Goal: Task Accomplishment & Management: Complete application form

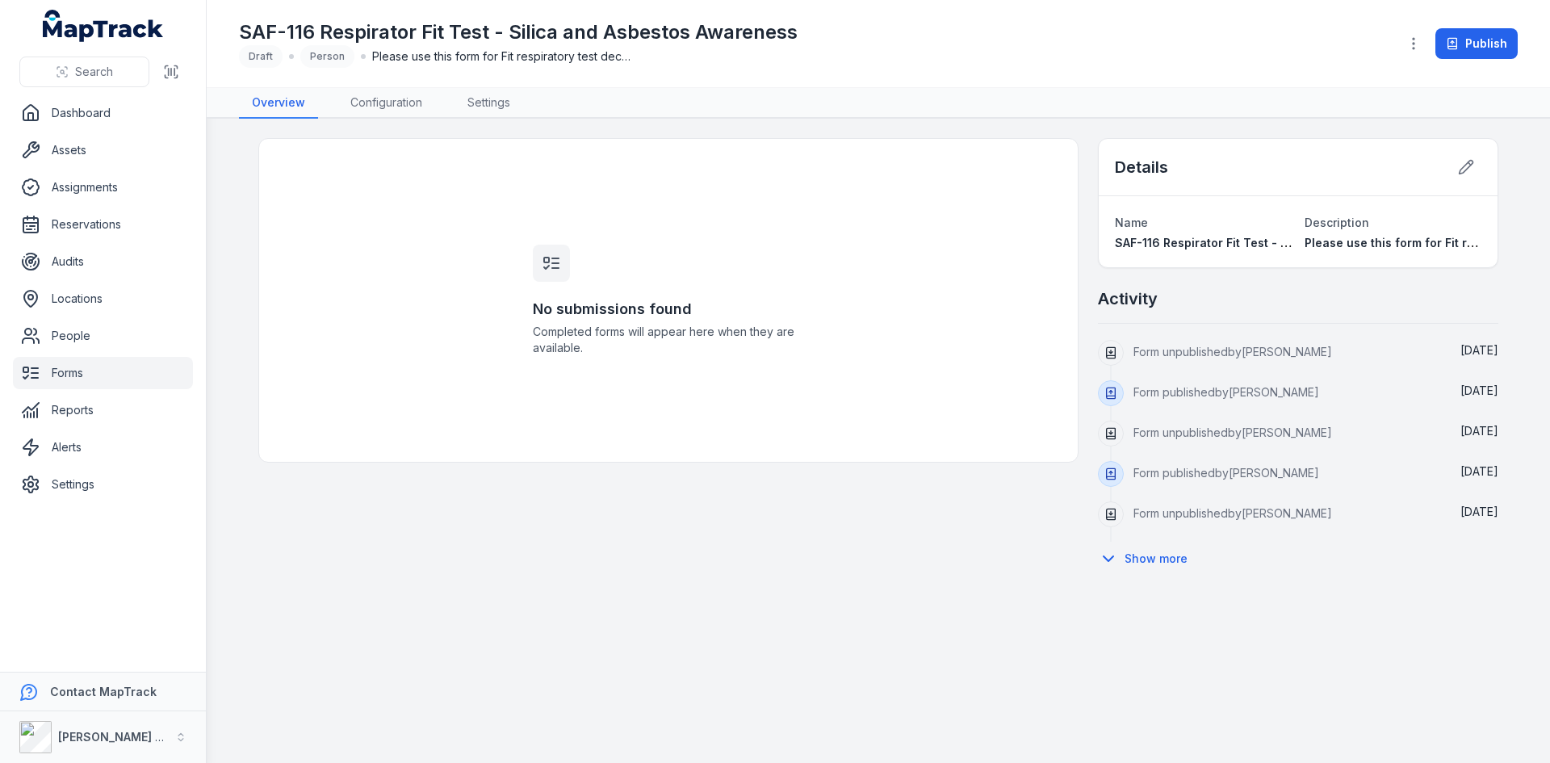
drag, startPoint x: 0, startPoint y: 0, endPoint x: 67, endPoint y: 375, distance: 380.5
click at [67, 375] on link "Forms" at bounding box center [103, 373] width 180 height 32
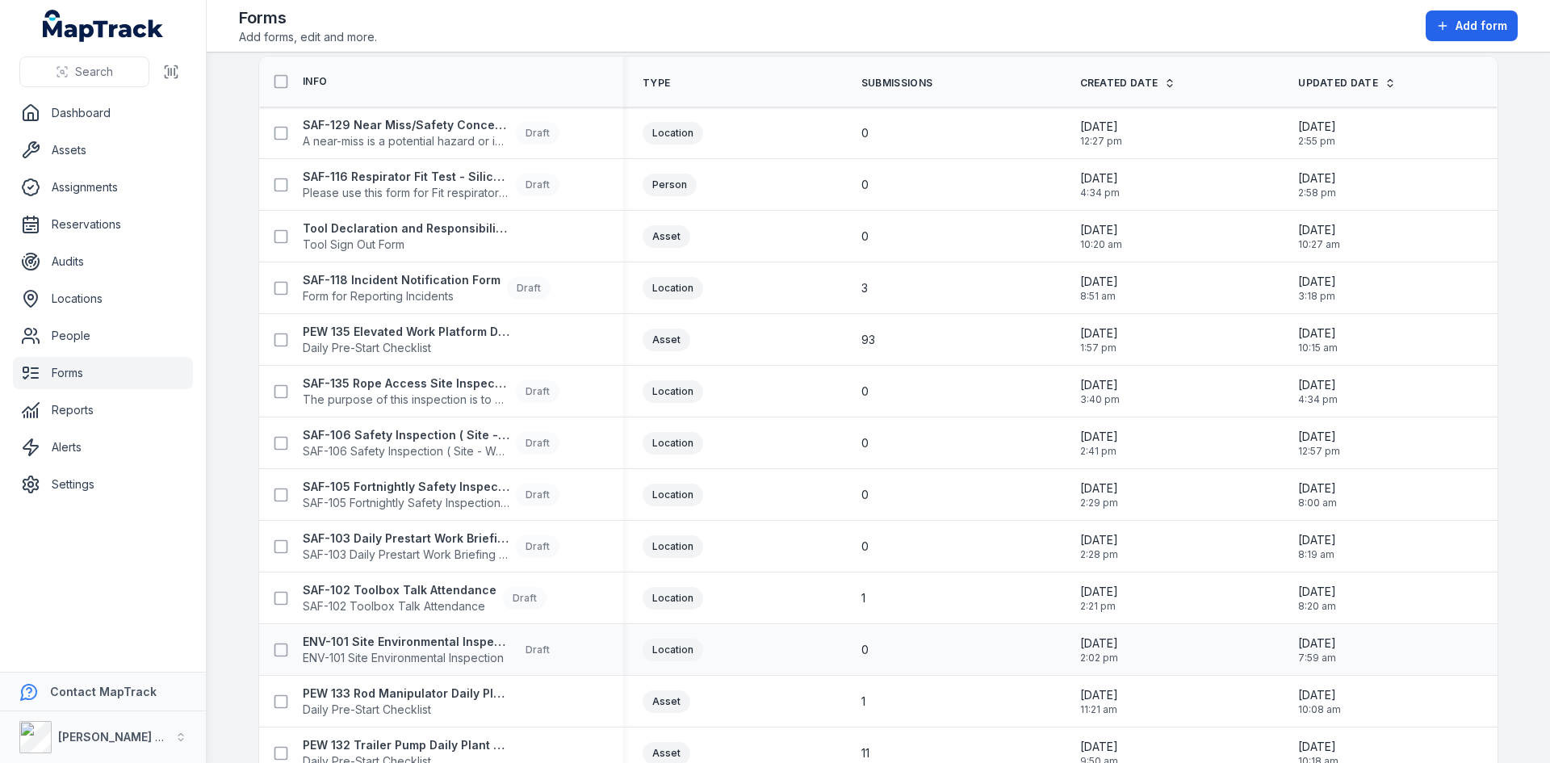
scroll to position [81, 0]
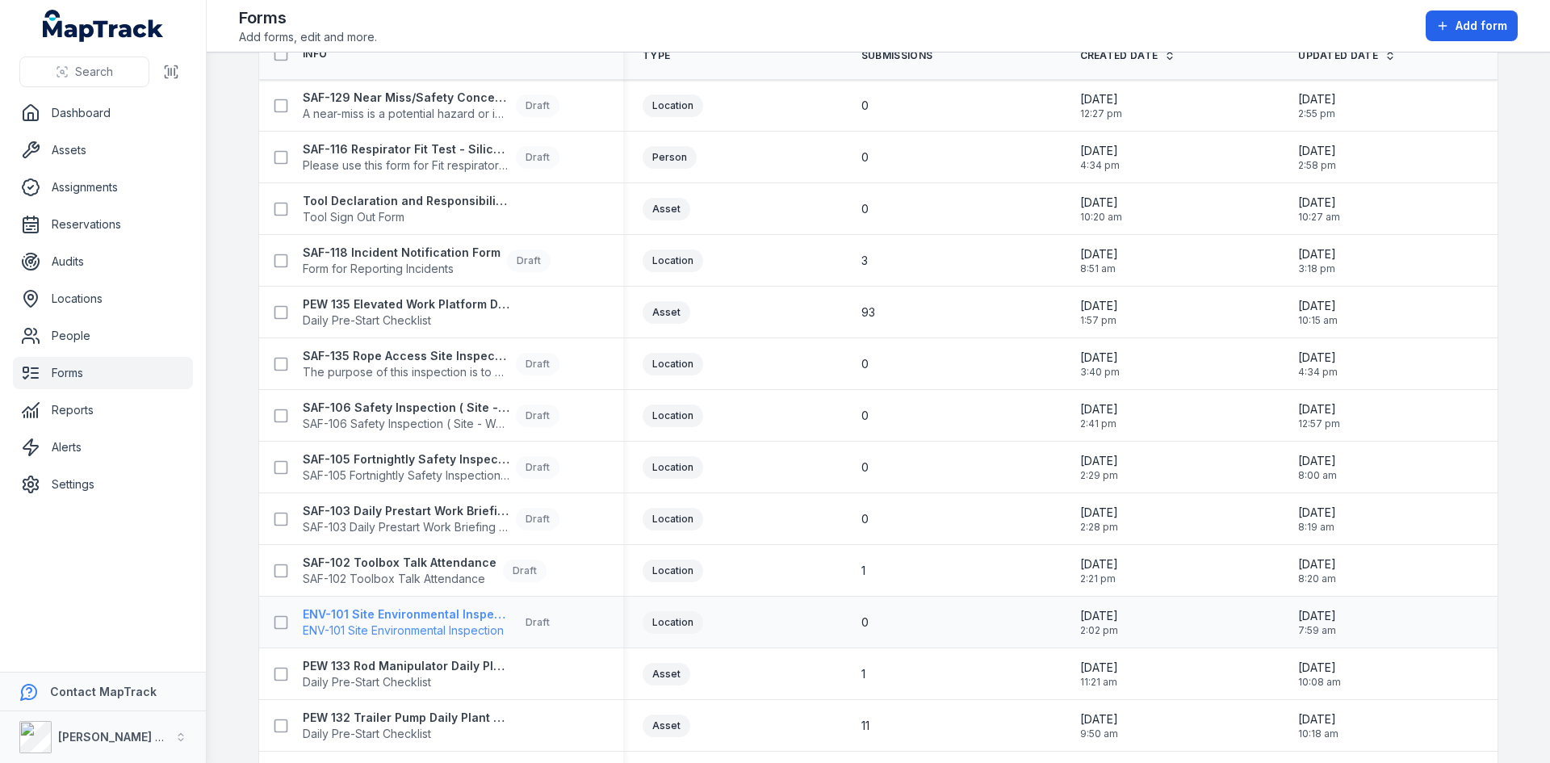
click at [370, 620] on strong "ENV-101 Site Environmental Inspection" at bounding box center [406, 614] width 207 height 16
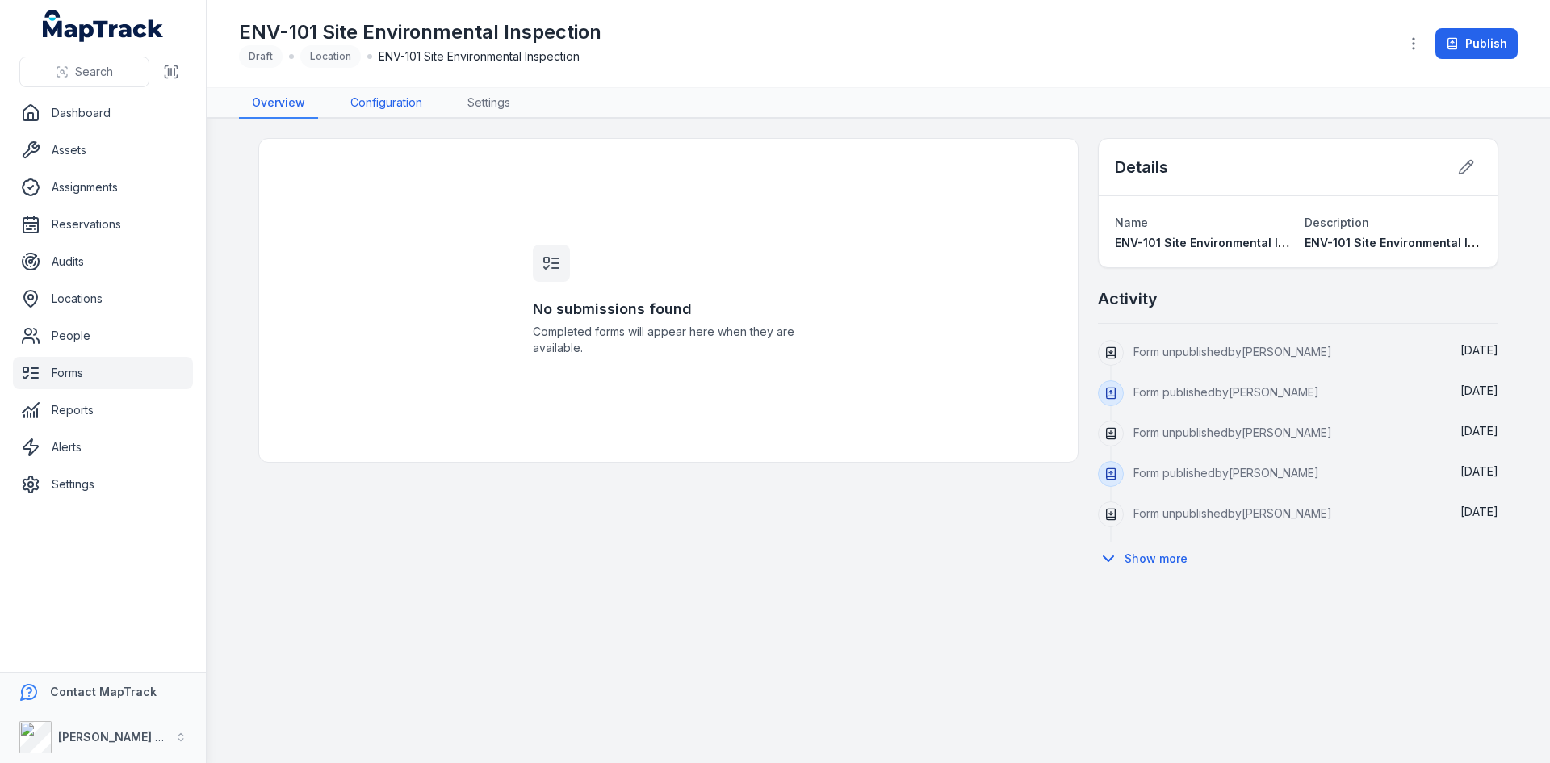
click at [393, 106] on link "Configuration" at bounding box center [386, 103] width 98 height 31
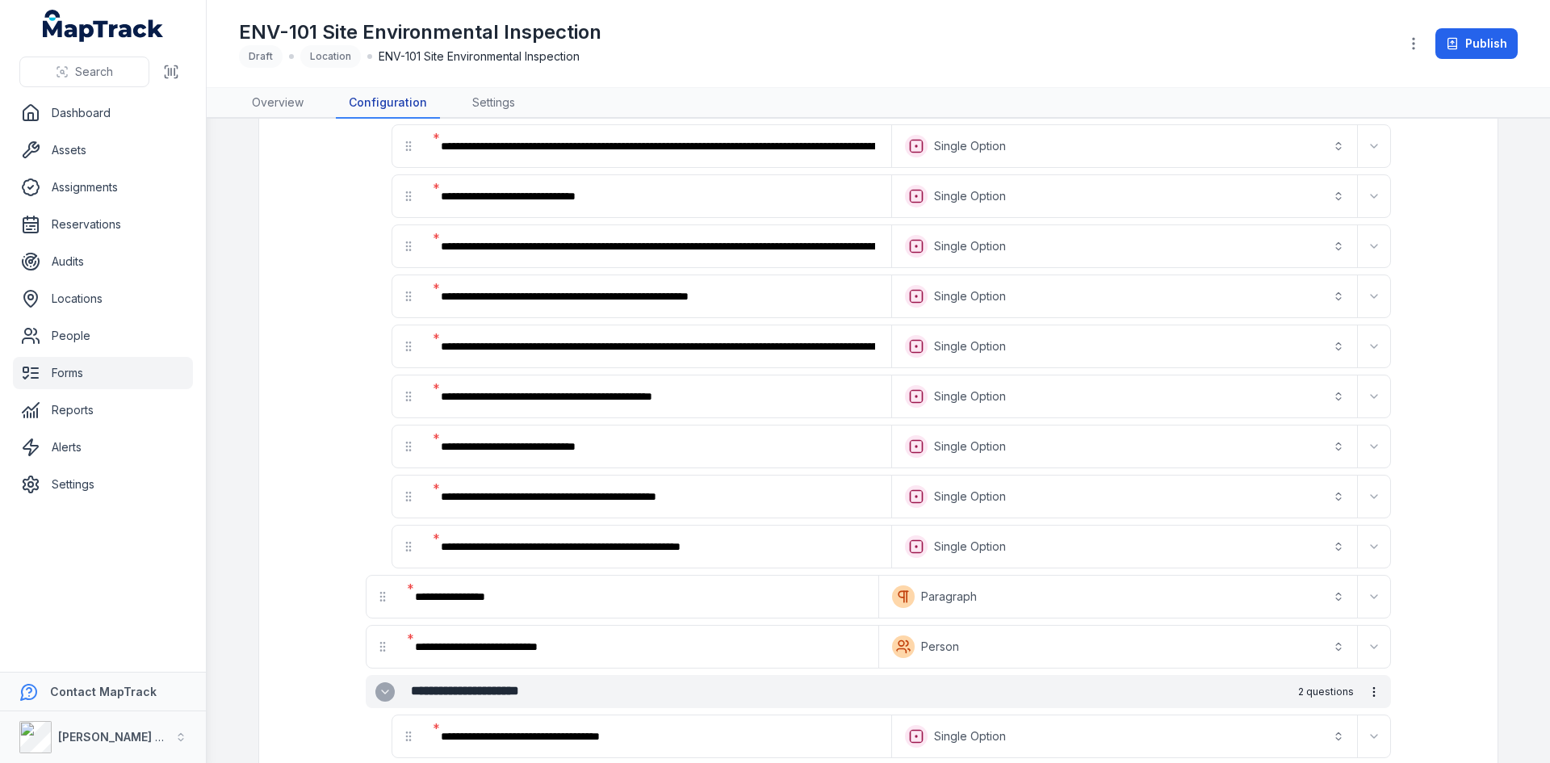
scroll to position [1100, 0]
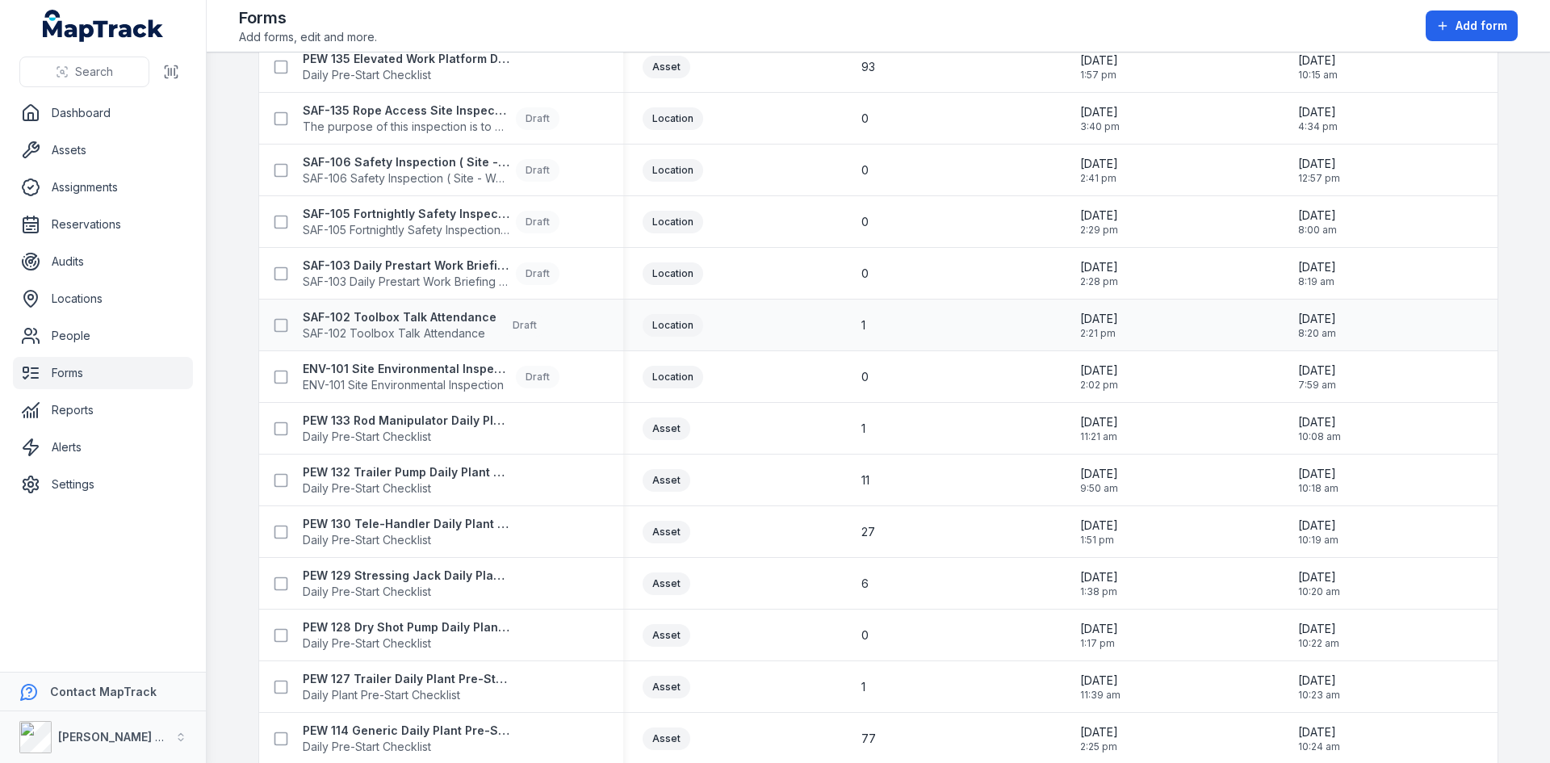
scroll to position [295, 0]
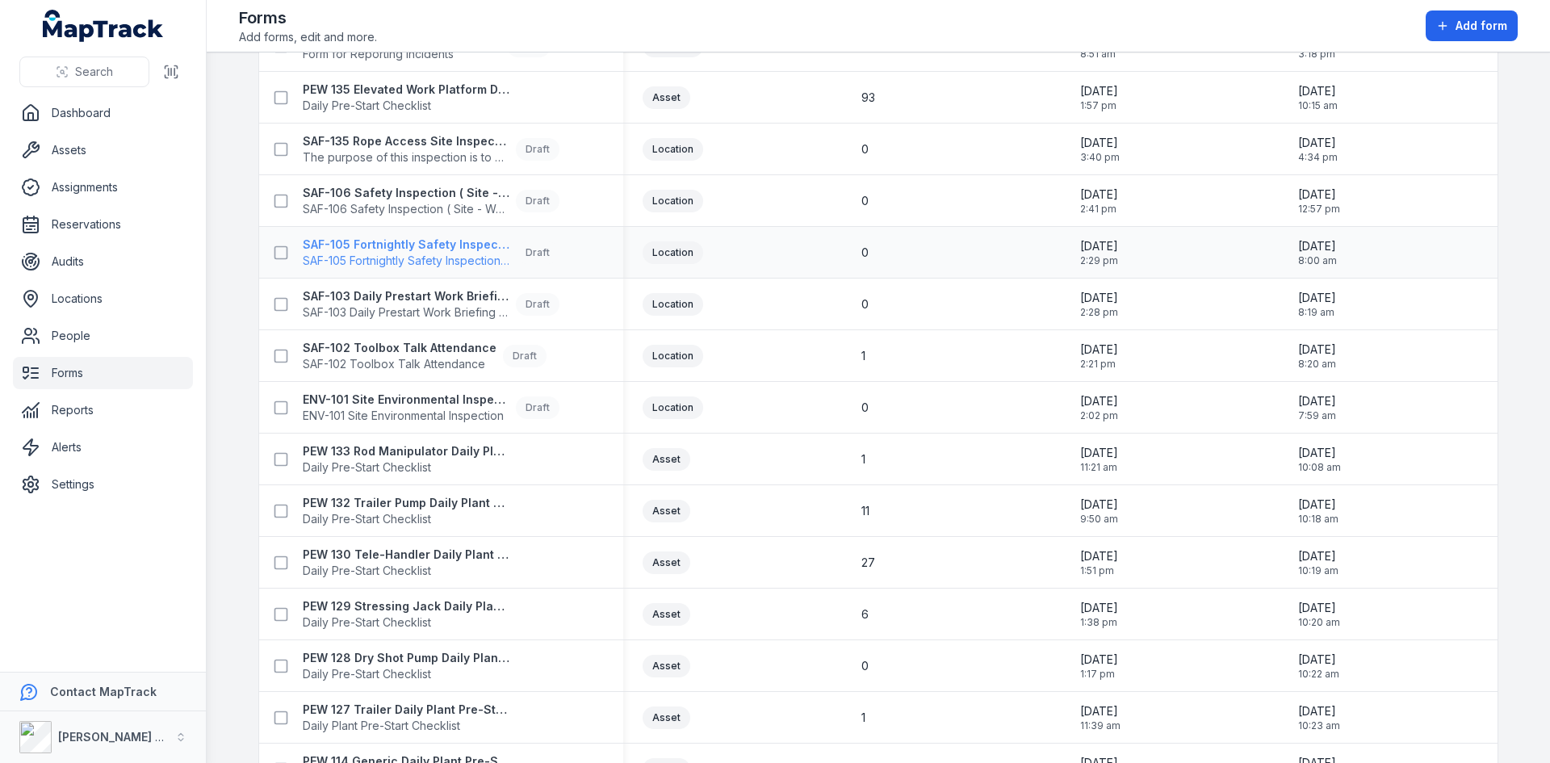
click at [396, 245] on strong "SAF-105 Fortnightly Safety Inspection (Yard)" at bounding box center [406, 245] width 207 height 16
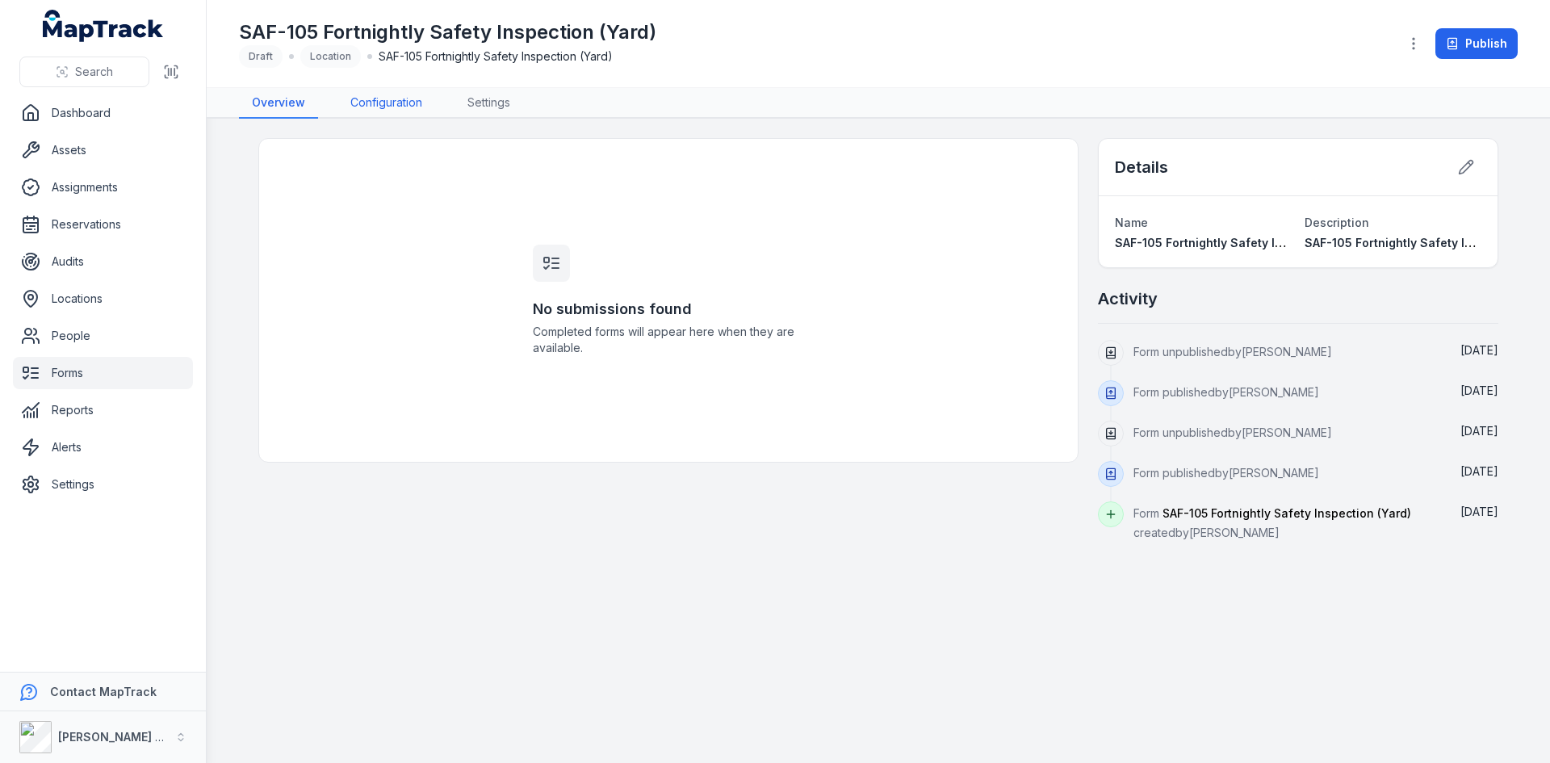
click at [392, 103] on link "Configuration" at bounding box center [386, 103] width 98 height 31
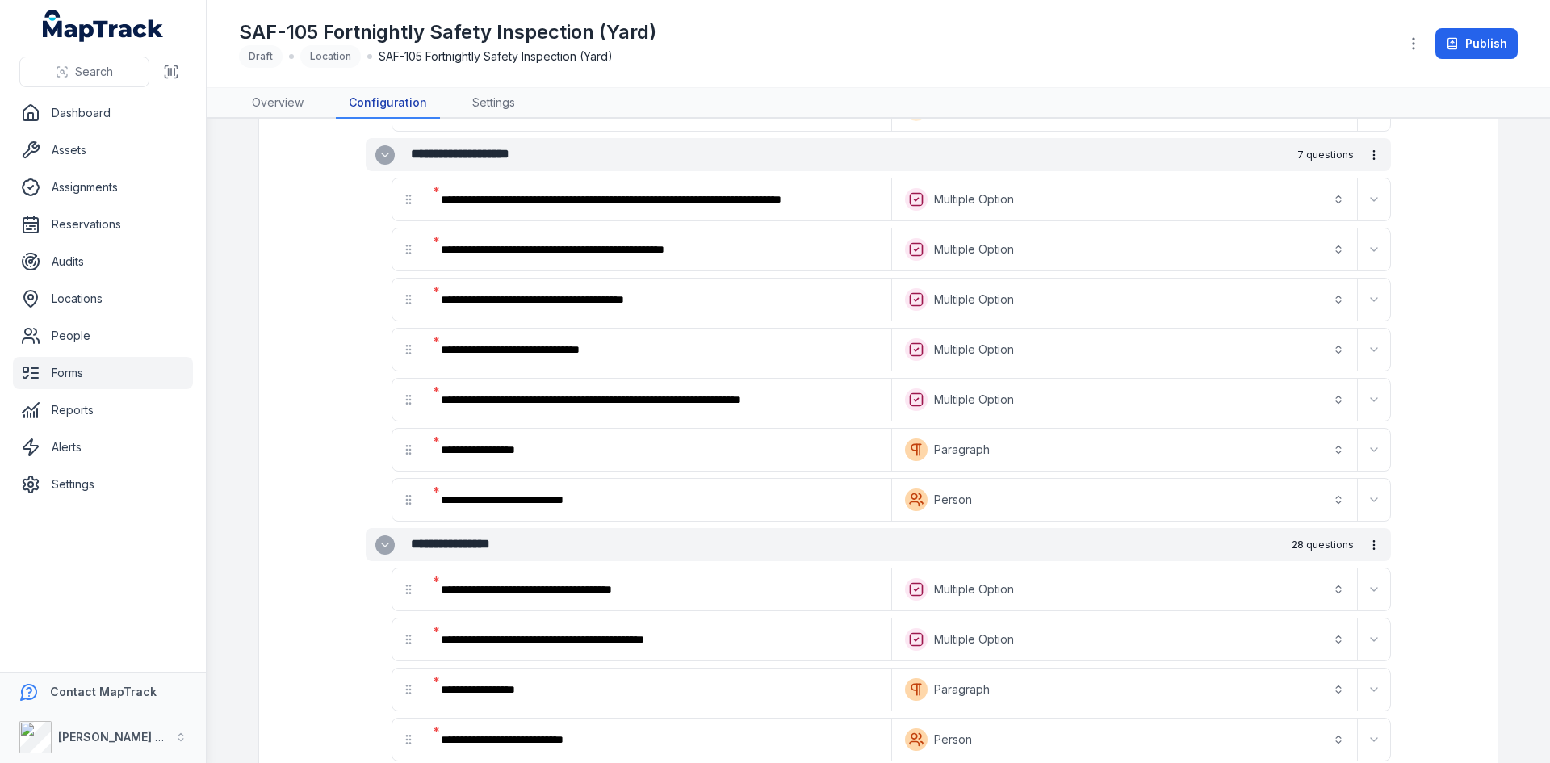
scroll to position [727, 0]
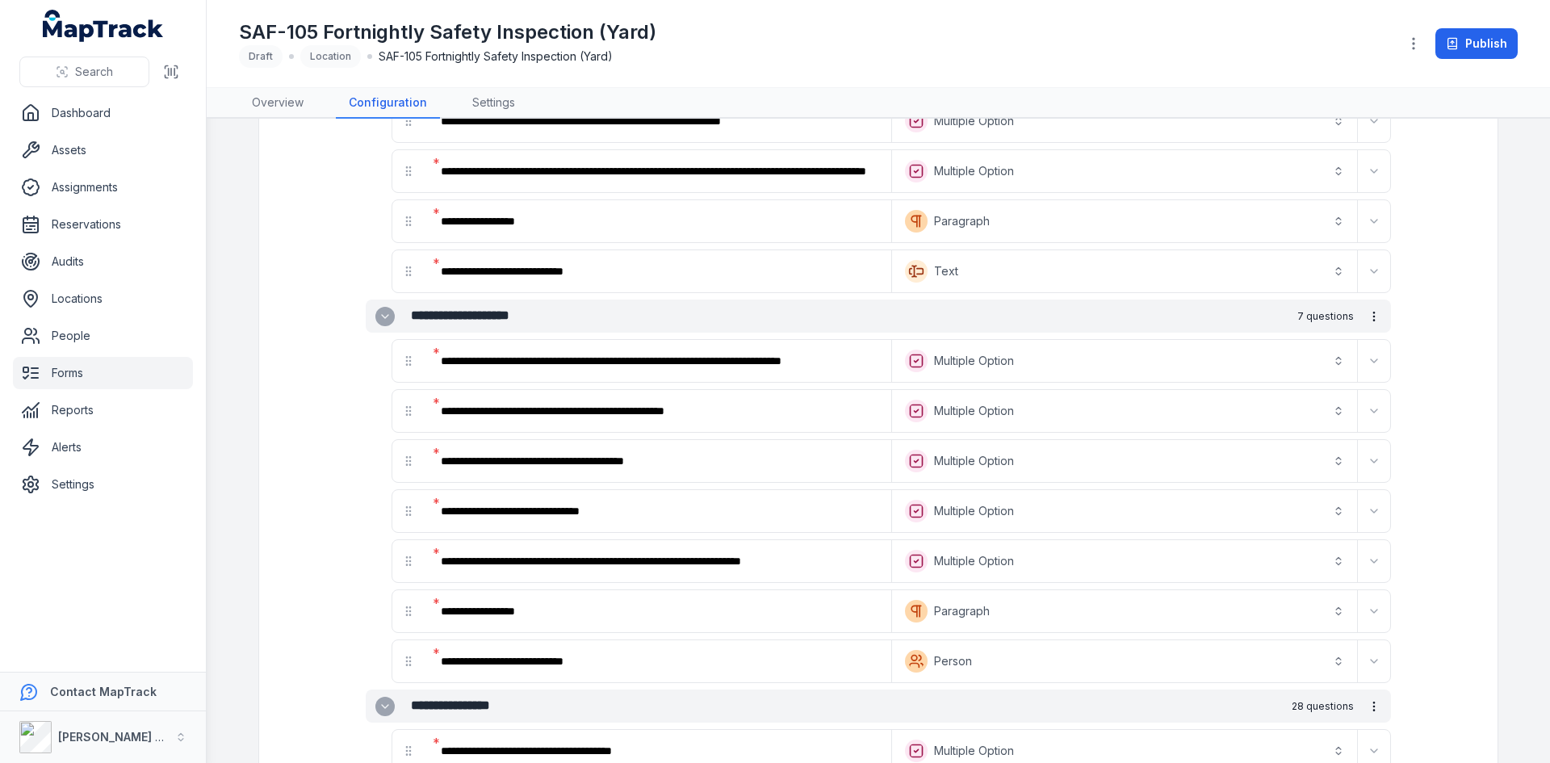
click at [1004, 262] on button "Text *******" at bounding box center [1124, 271] width 459 height 36
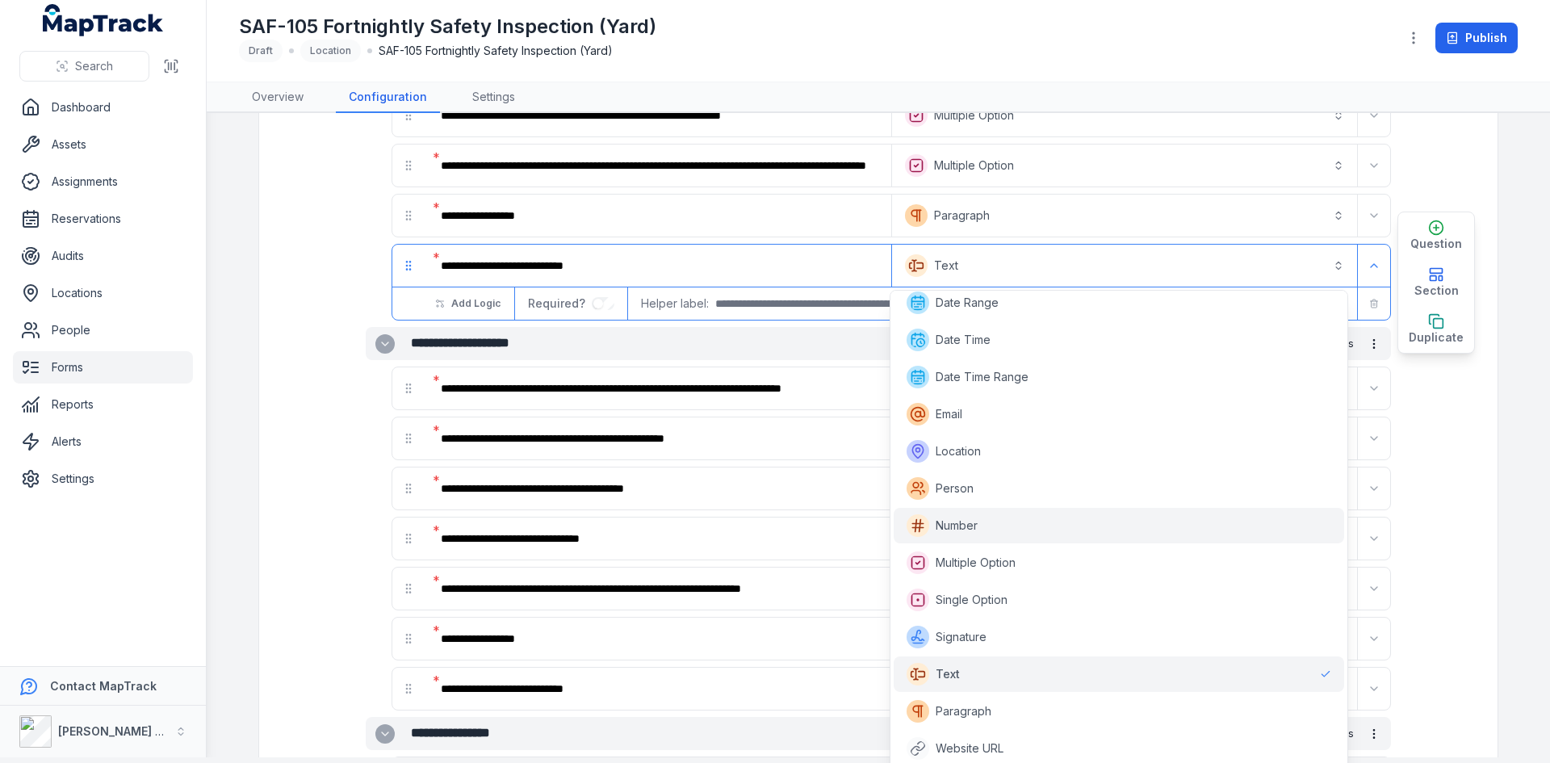
scroll to position [158, 0]
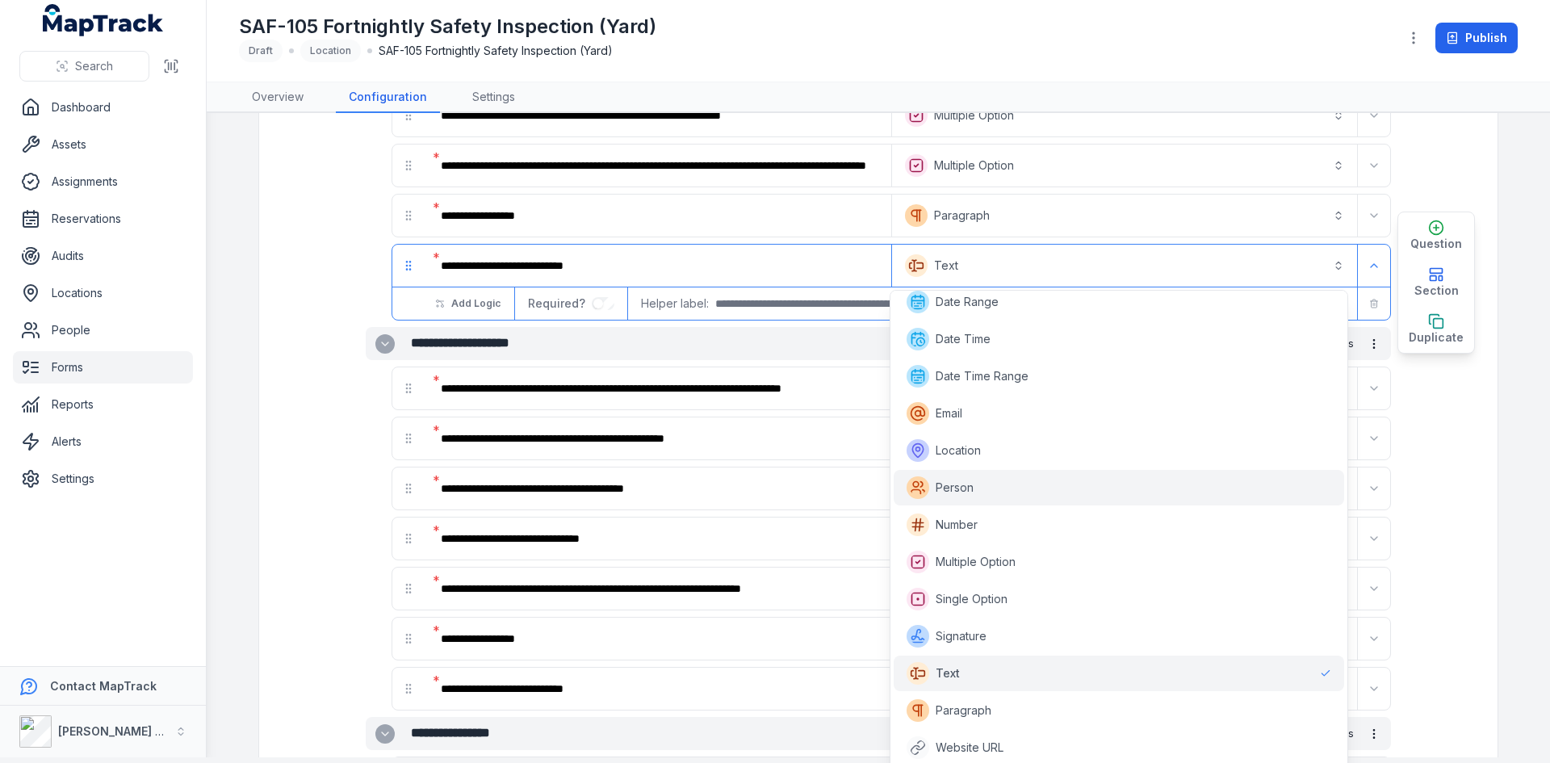
click at [937, 490] on span "Person" at bounding box center [955, 488] width 38 height 16
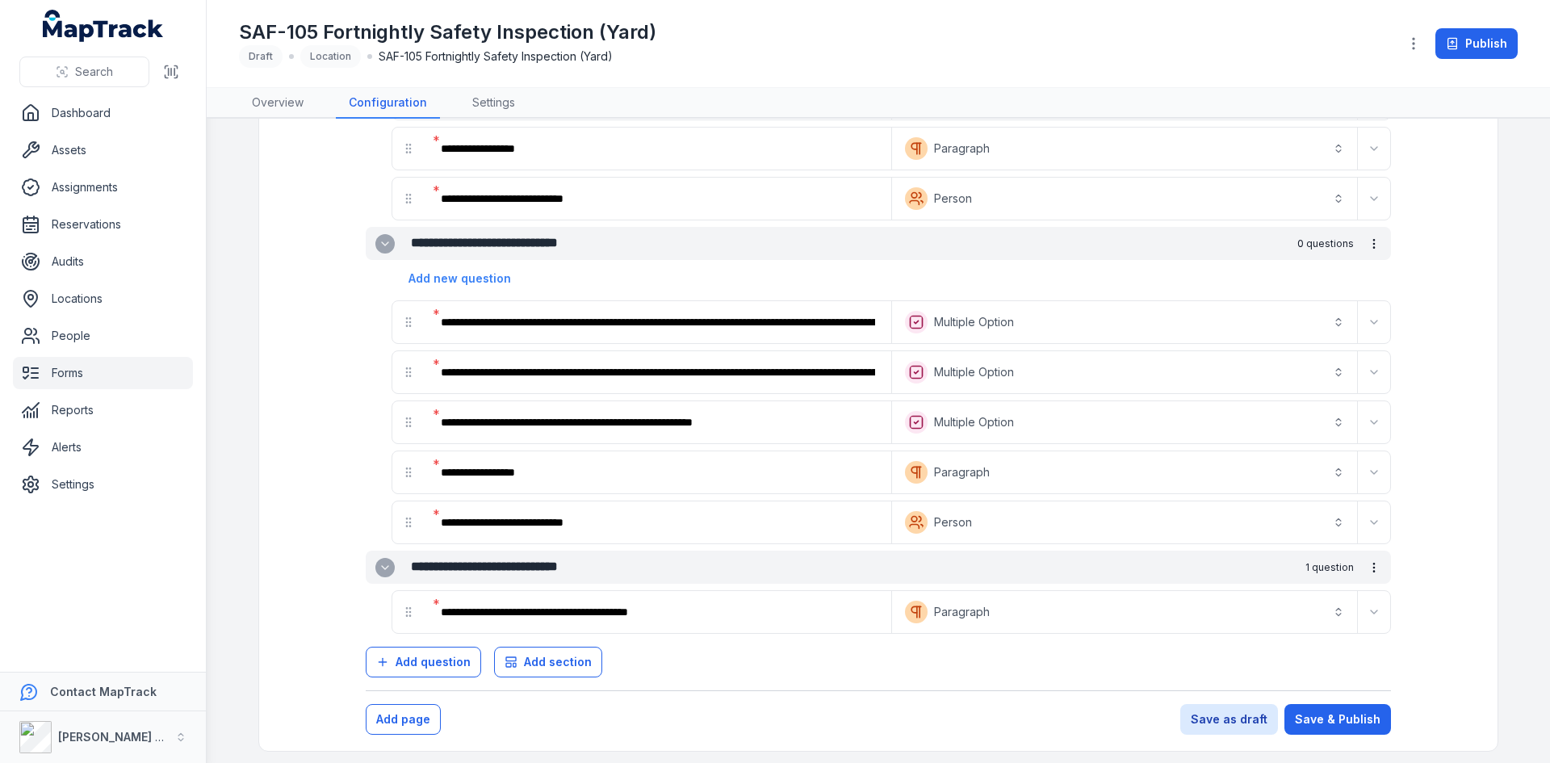
scroll to position [5197, 0]
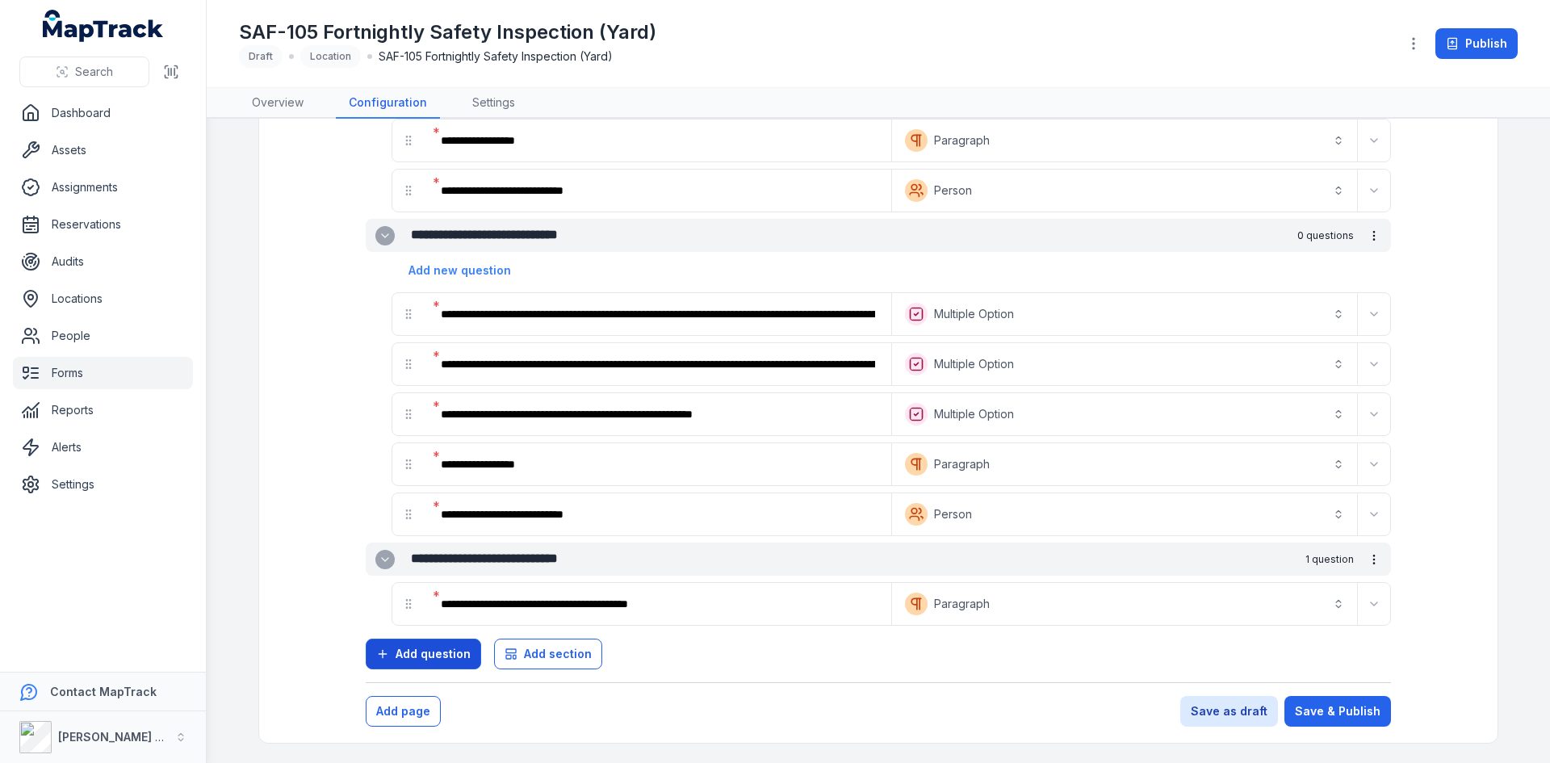
click at [417, 653] on span "Add question" at bounding box center [433, 654] width 75 height 16
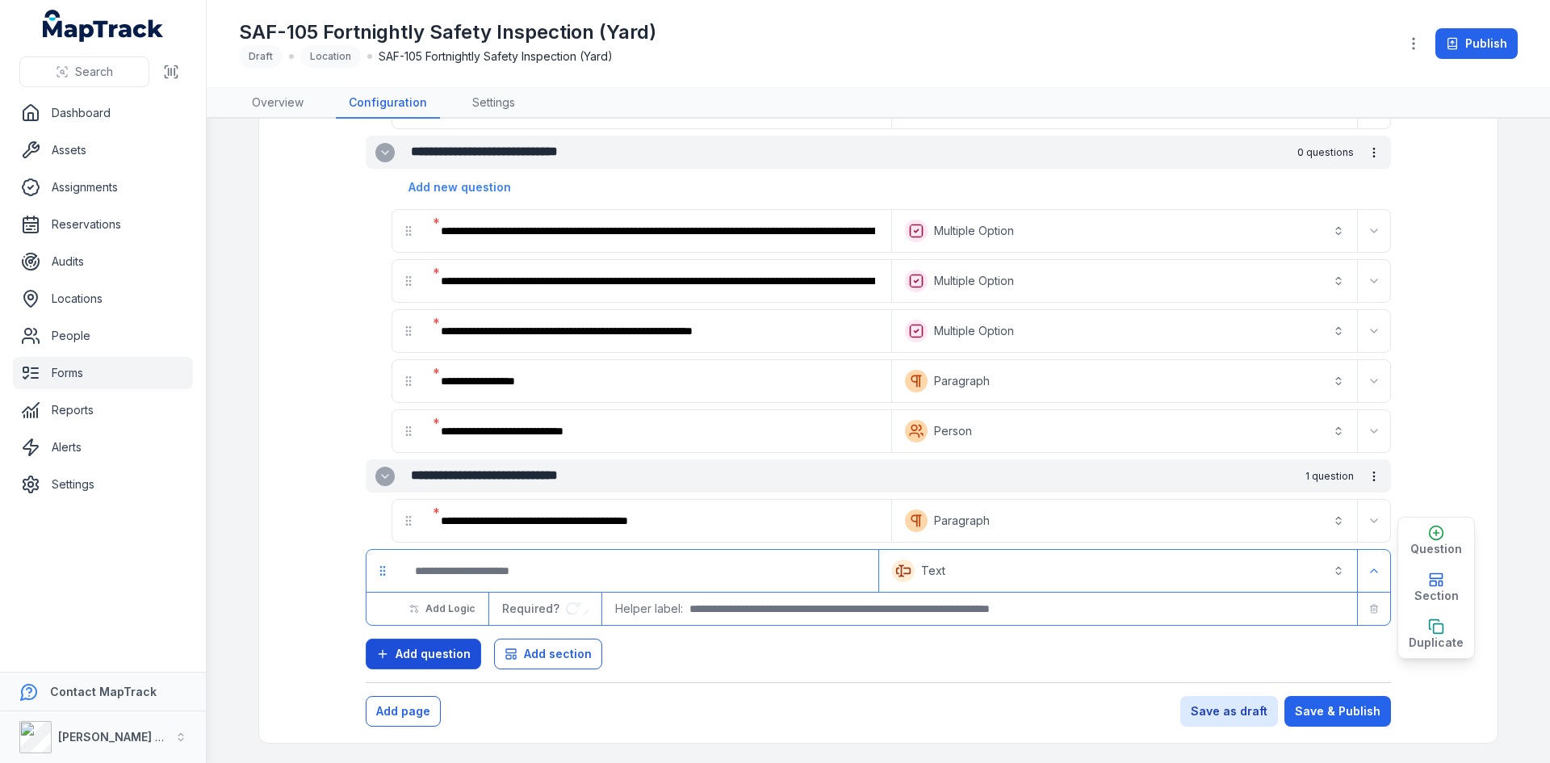
scroll to position [5247, 0]
click at [458, 573] on input ":r18h:-form-item-label" at bounding box center [638, 571] width 473 height 36
type input "*"
click at [1035, 584] on button "Text *******" at bounding box center [1117, 571] width 471 height 36
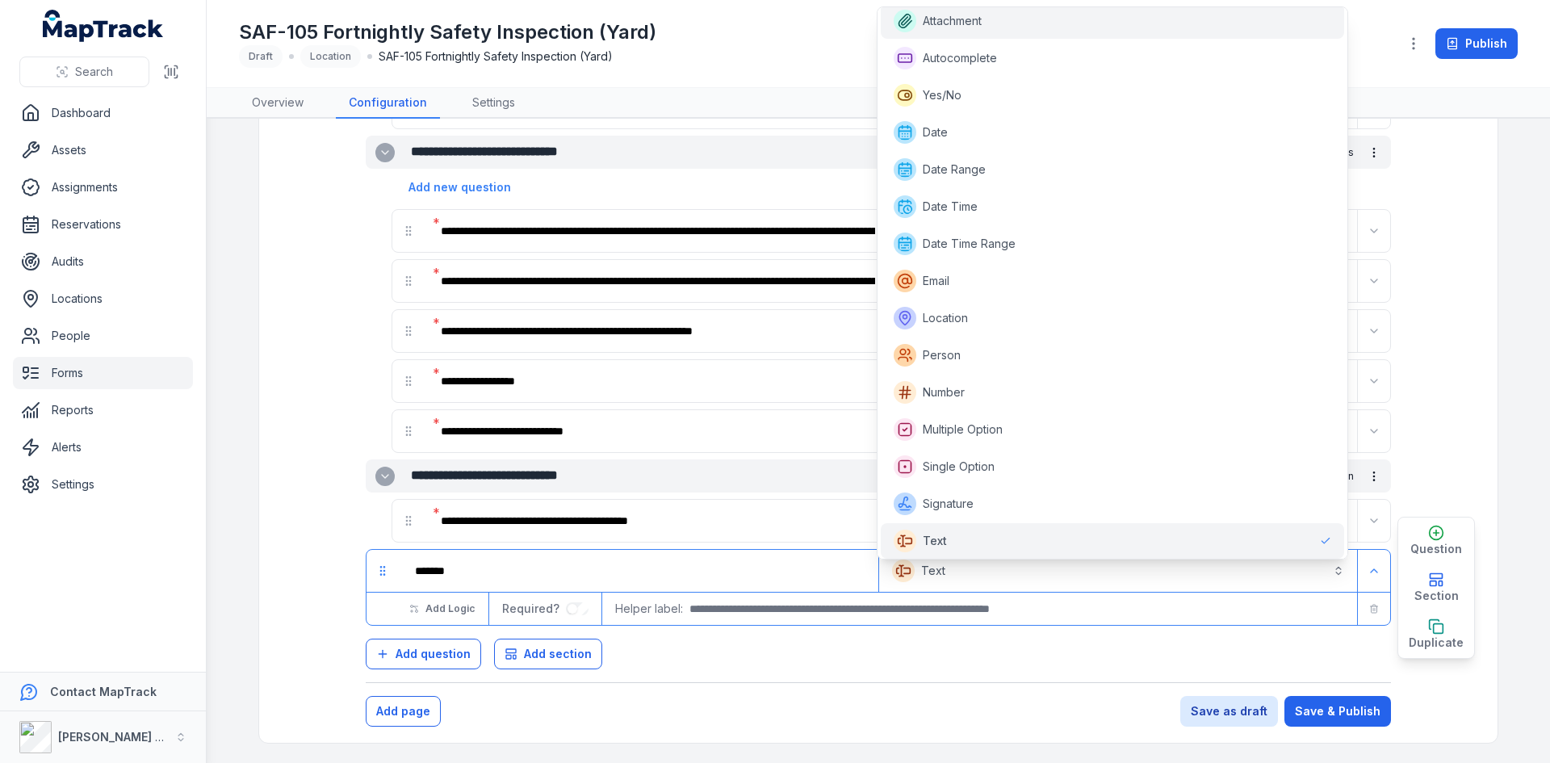
scroll to position [3, 0]
click at [957, 28] on span "Attachment" at bounding box center [952, 25] width 59 height 16
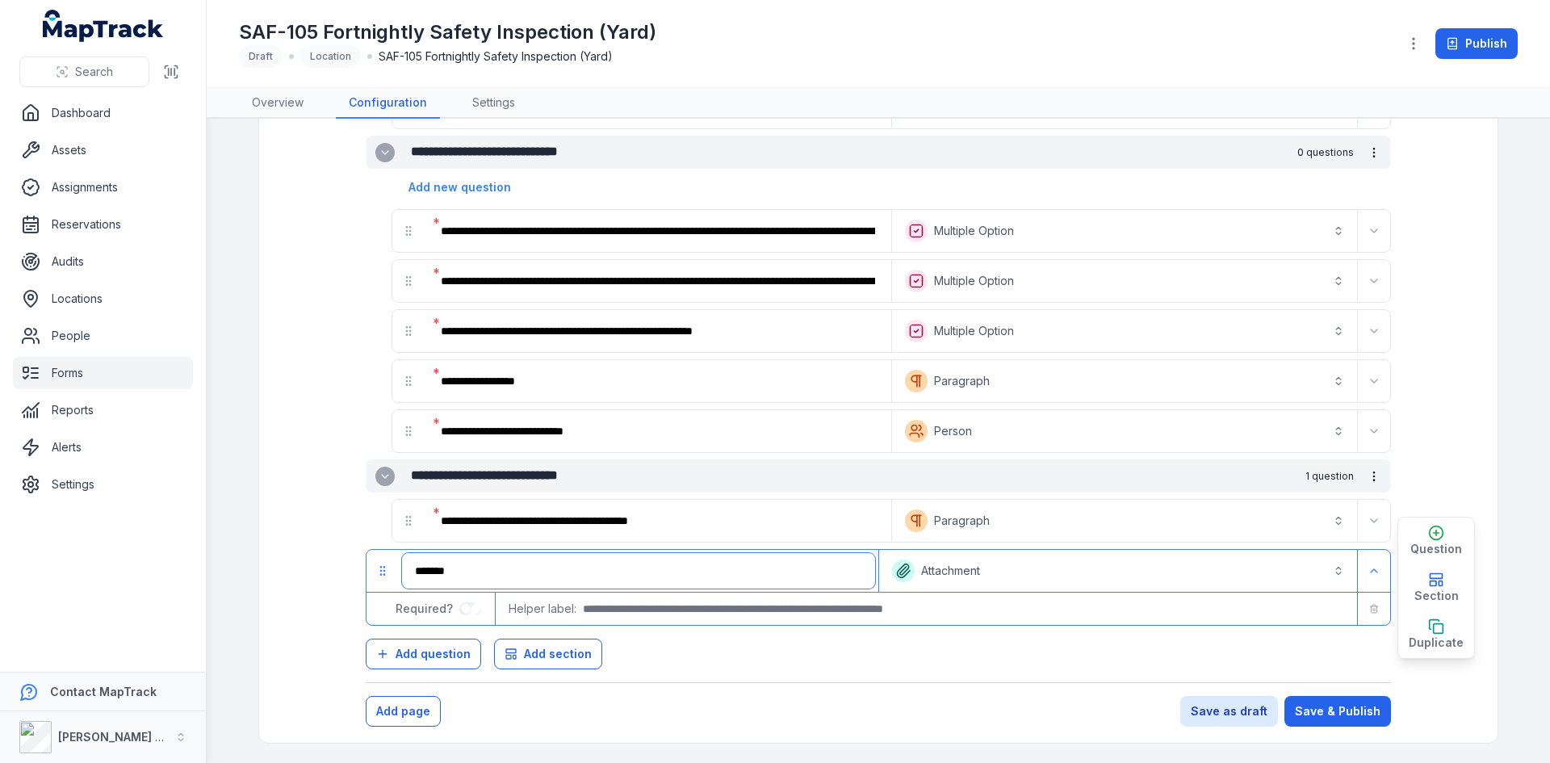
click at [567, 580] on input "*******" at bounding box center [638, 571] width 473 height 36
type input "******"
click at [1211, 709] on button "Save as draft" at bounding box center [1229, 711] width 98 height 31
